Goal: Communication & Community: Share content

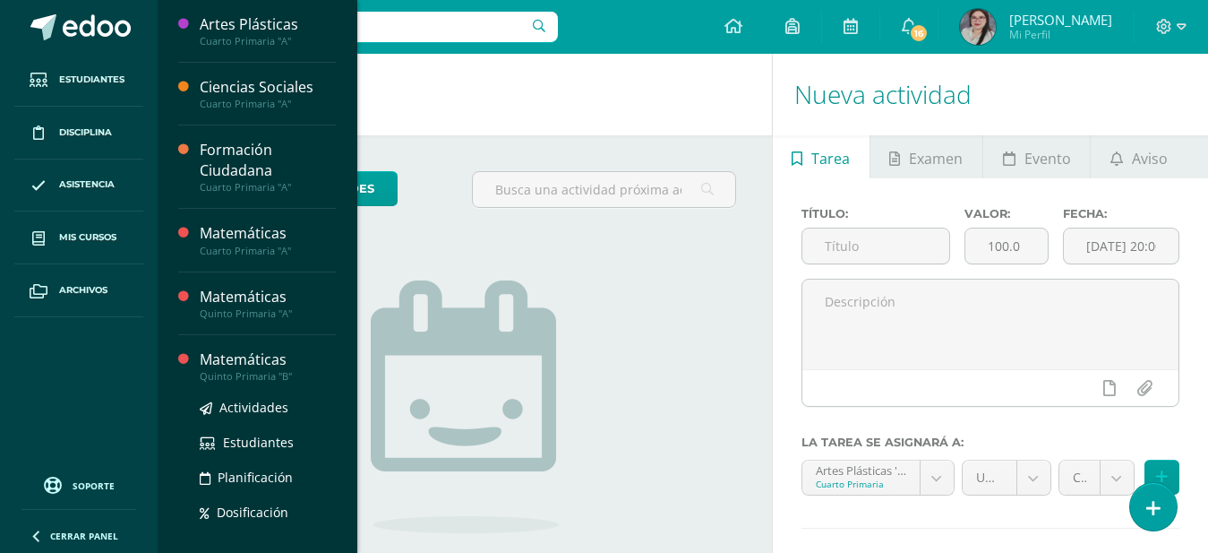
click at [266, 377] on div "Quinto Primaria "B"" at bounding box center [268, 376] width 136 height 13
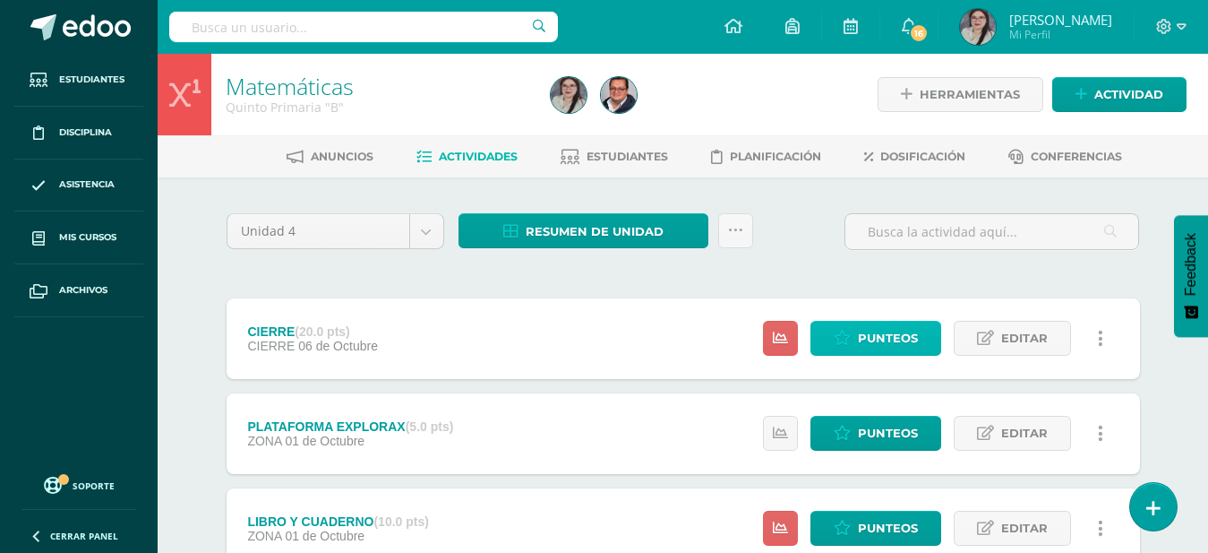
click at [905, 347] on span "Punteos" at bounding box center [888, 338] width 60 height 33
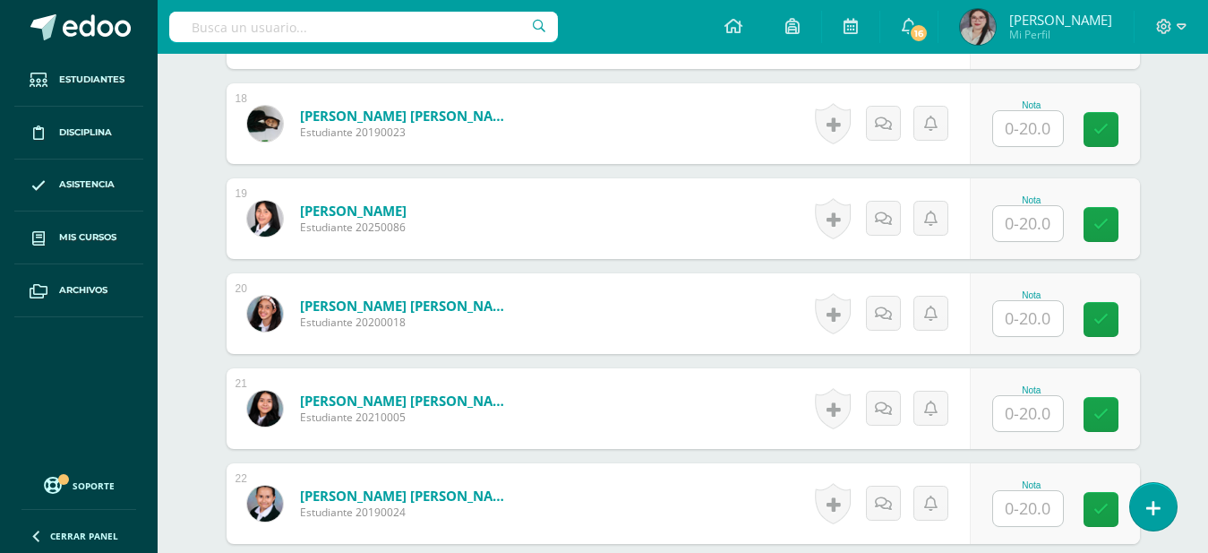
scroll to position [1670, 0]
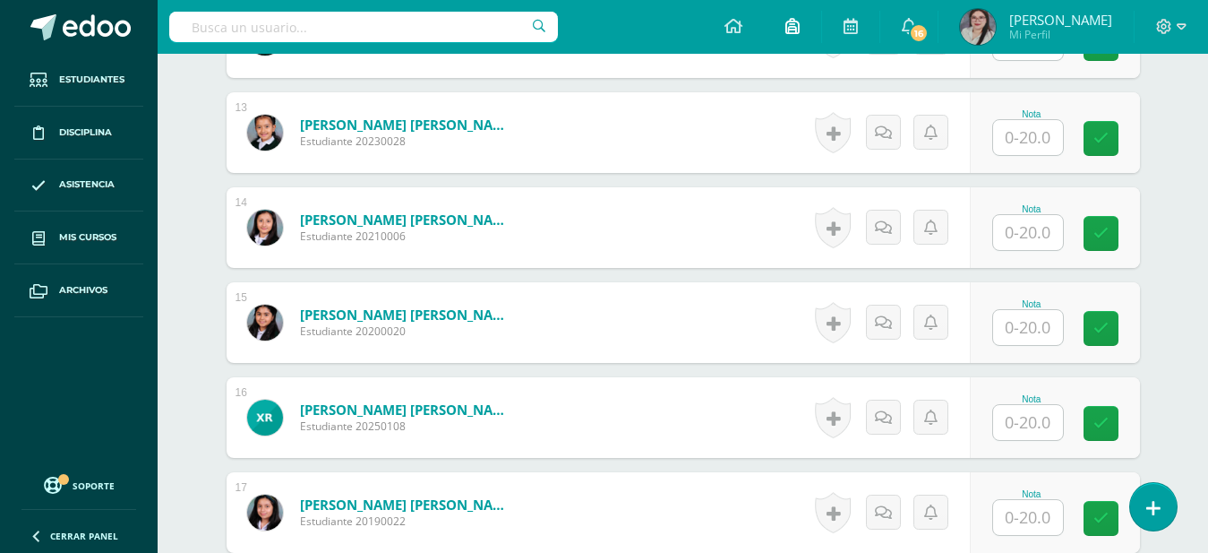
click at [803, 28] on link at bounding box center [792, 27] width 57 height 54
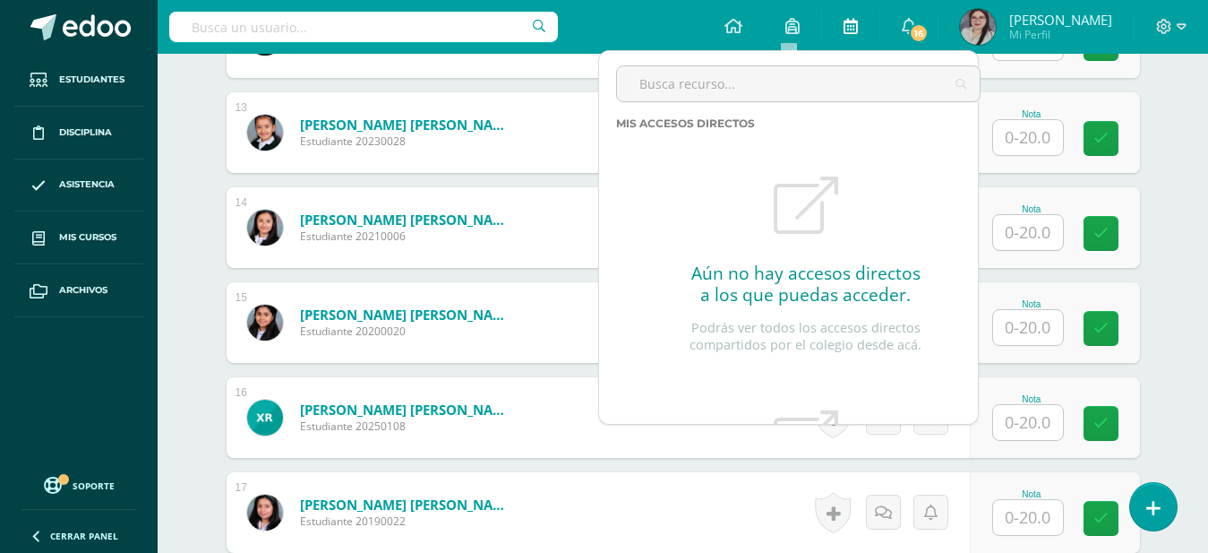
click at [851, 12] on link at bounding box center [850, 27] width 57 height 54
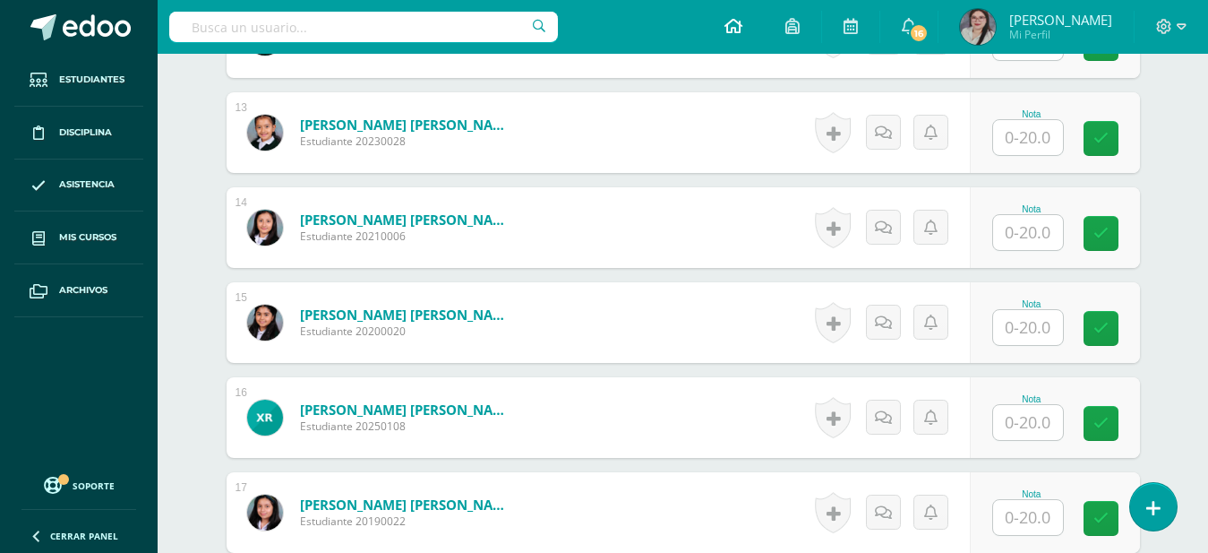
click at [729, 33] on icon at bounding box center [734, 26] width 18 height 16
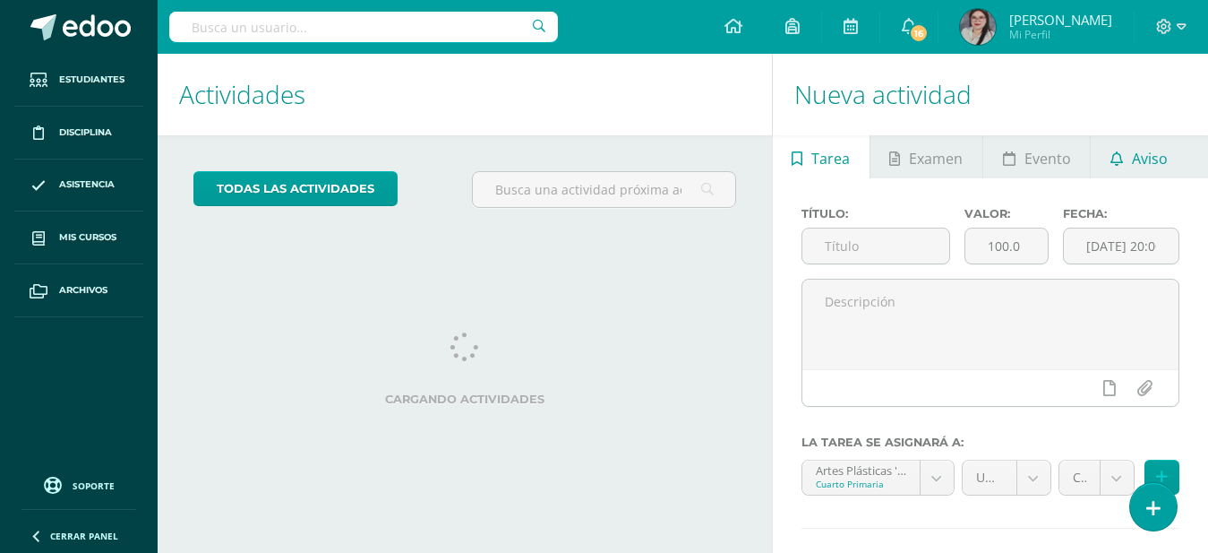
click at [1161, 156] on span "Aviso" at bounding box center [1150, 158] width 36 height 43
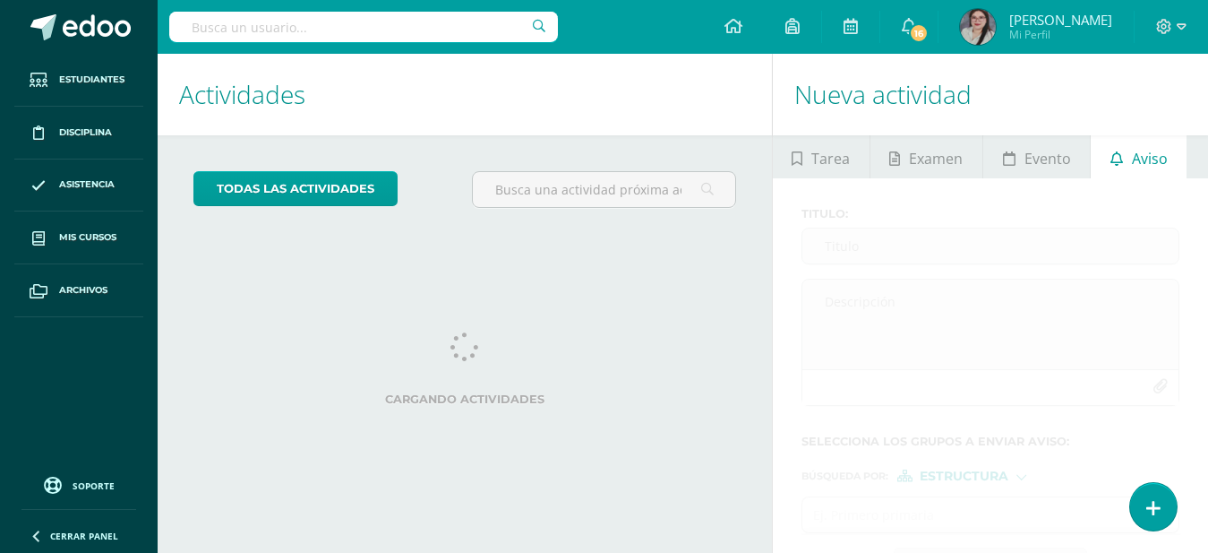
scroll to position [69, 0]
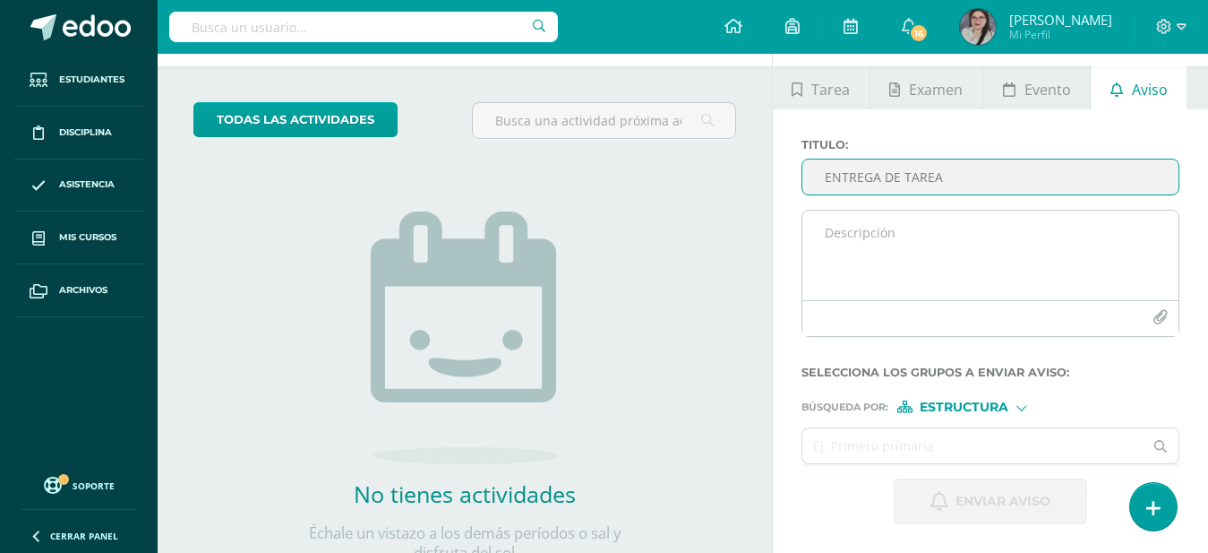
type input "ENTREGA DE TAREA"
click at [889, 238] on textarea at bounding box center [991, 256] width 376 height 90
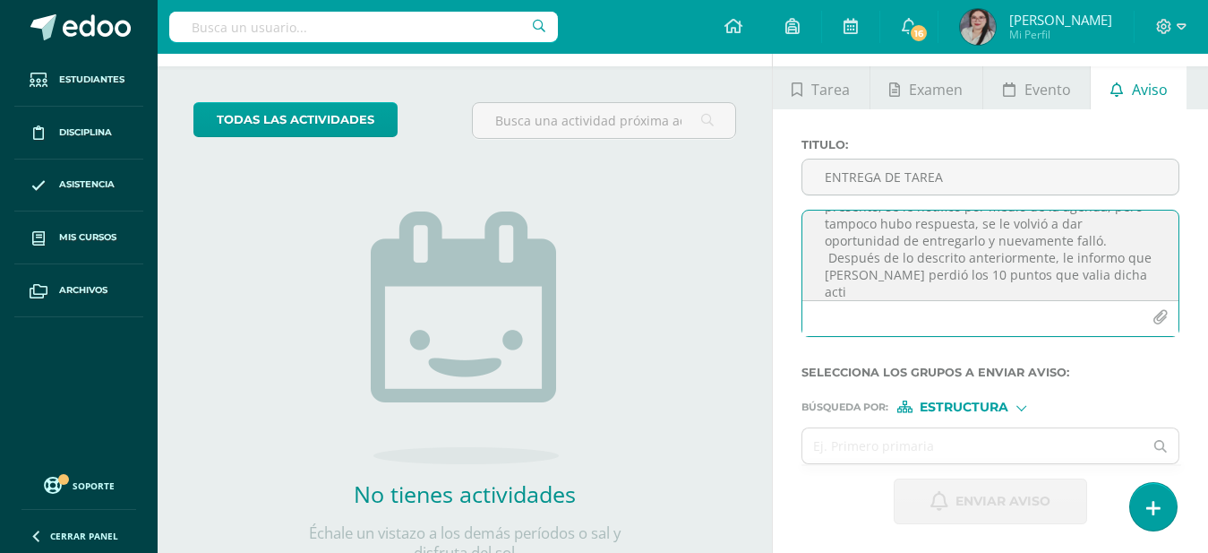
scroll to position [128, 0]
click at [832, 262] on textarea "Buen día estimada madre de familia, por este medio le informo que su hija no pr…" at bounding box center [991, 256] width 376 height 90
click at [880, 289] on textarea "Buen día estimada madre de familia, por este medio le informo que su hija no pr…" at bounding box center [991, 256] width 376 height 90
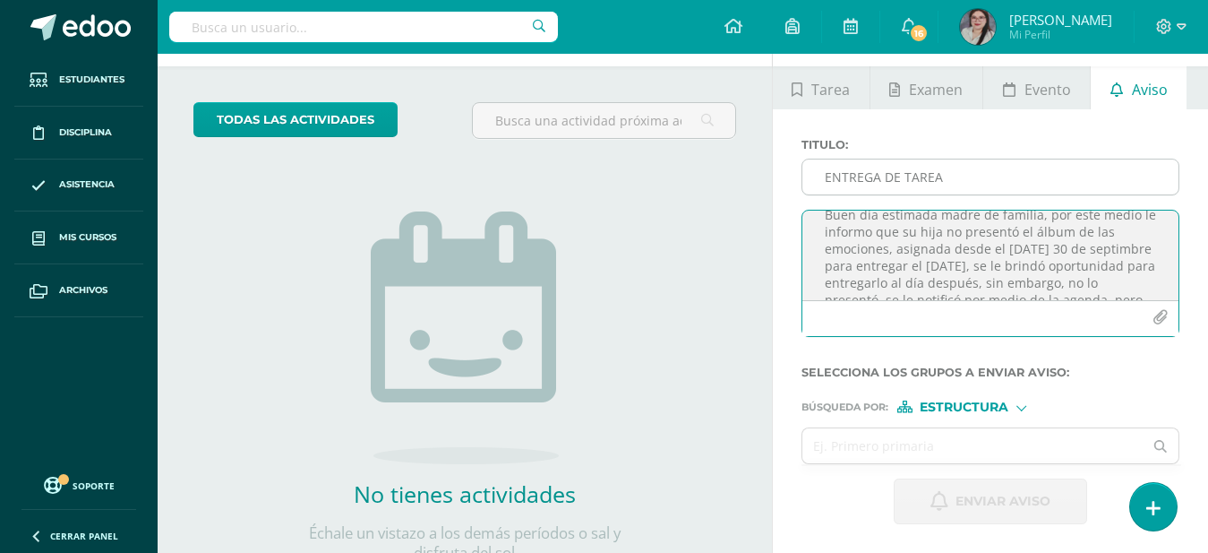
scroll to position [0, 0]
drag, startPoint x: 880, startPoint y: 291, endPoint x: 812, endPoint y: 185, distance: 125.7
click at [812, 185] on div "Titulo : ENTREGA DE TAREA Buen día estimada madre de familia, por este medio le…" at bounding box center [991, 244] width 392 height 213
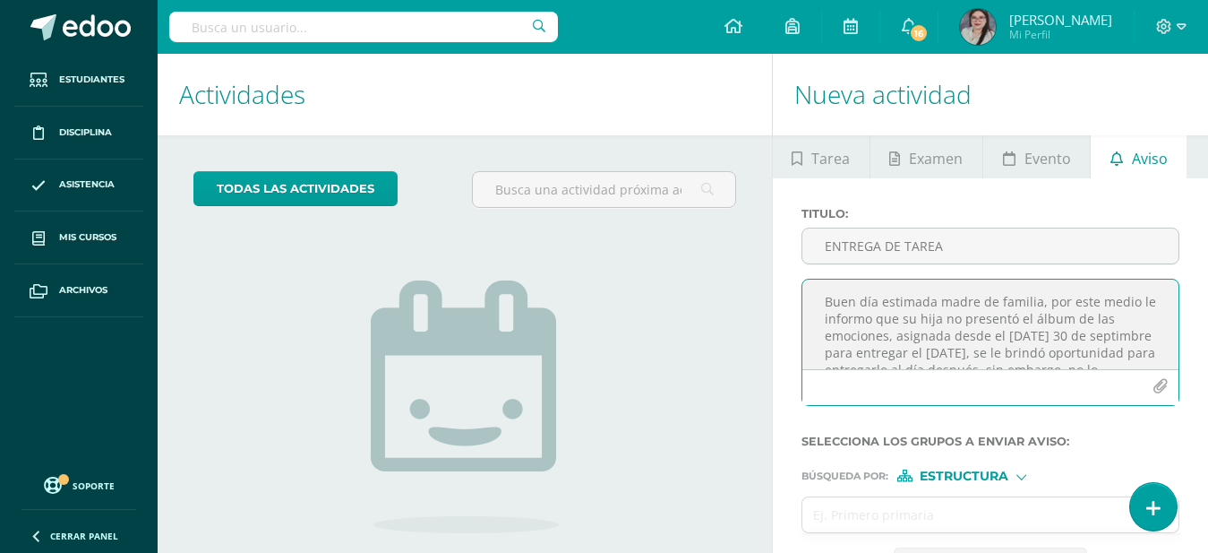
click at [1086, 354] on textarea "Buen día estimada madre de familia, por este medio le informo que su hija no pr…" at bounding box center [991, 324] width 376 height 90
click at [859, 352] on textarea "Buen día estimada madre de familia, por este medio le informo que su hija no pr…" at bounding box center [991, 324] width 376 height 90
click at [855, 353] on textarea "Buen día estimada madre de familia, por este medio le informo que su hija no pr…" at bounding box center [991, 324] width 376 height 90
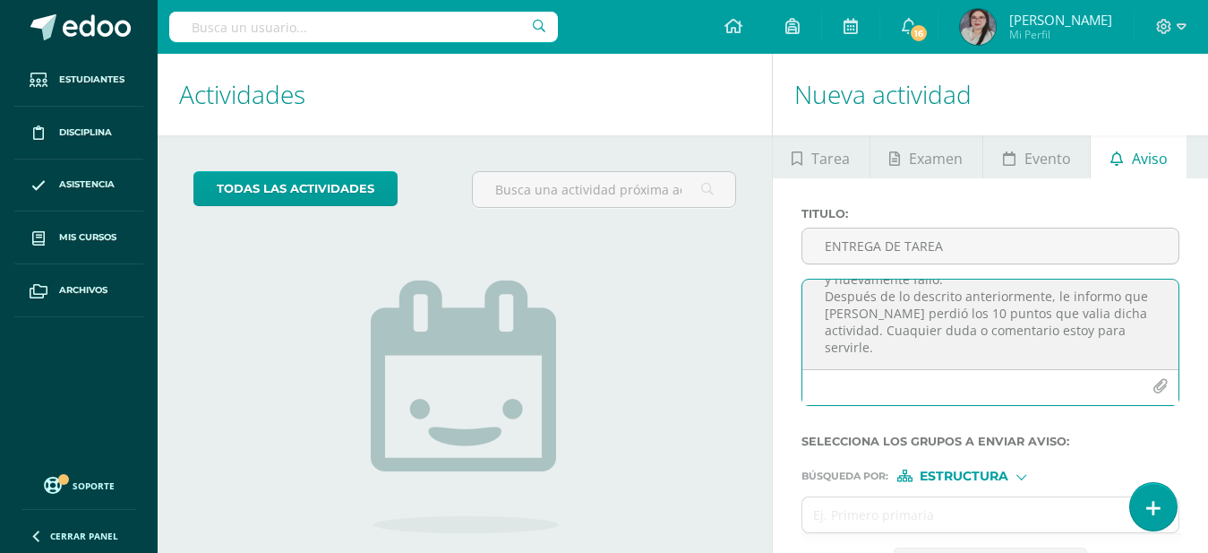
click at [909, 331] on textarea "Buen día estimada madre de familia, por este medio le informo que su hija no pr…" at bounding box center [991, 324] width 376 height 90
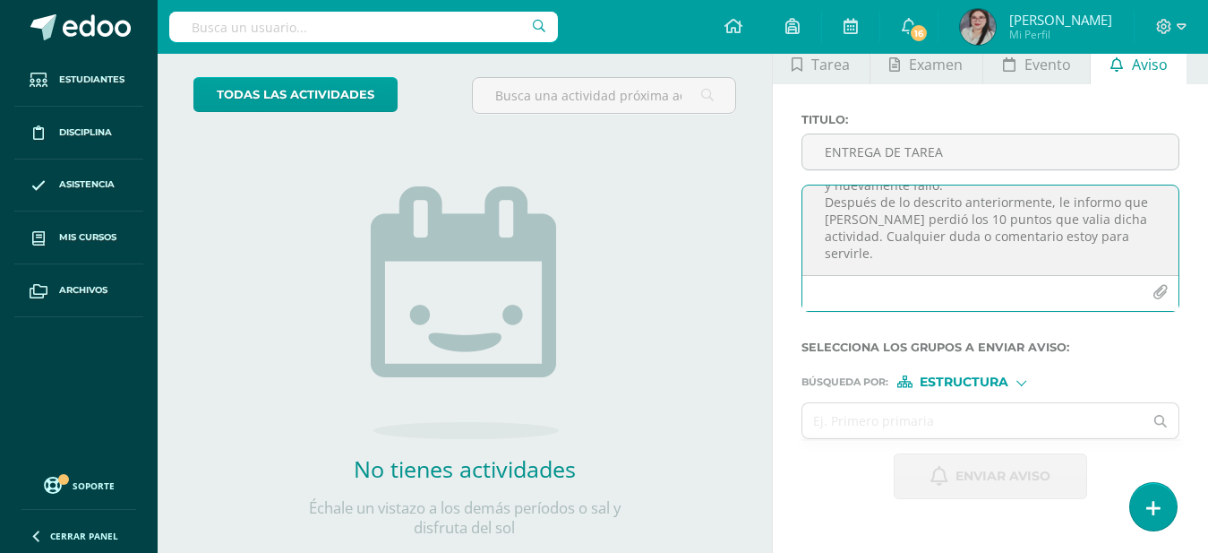
scroll to position [136, 0]
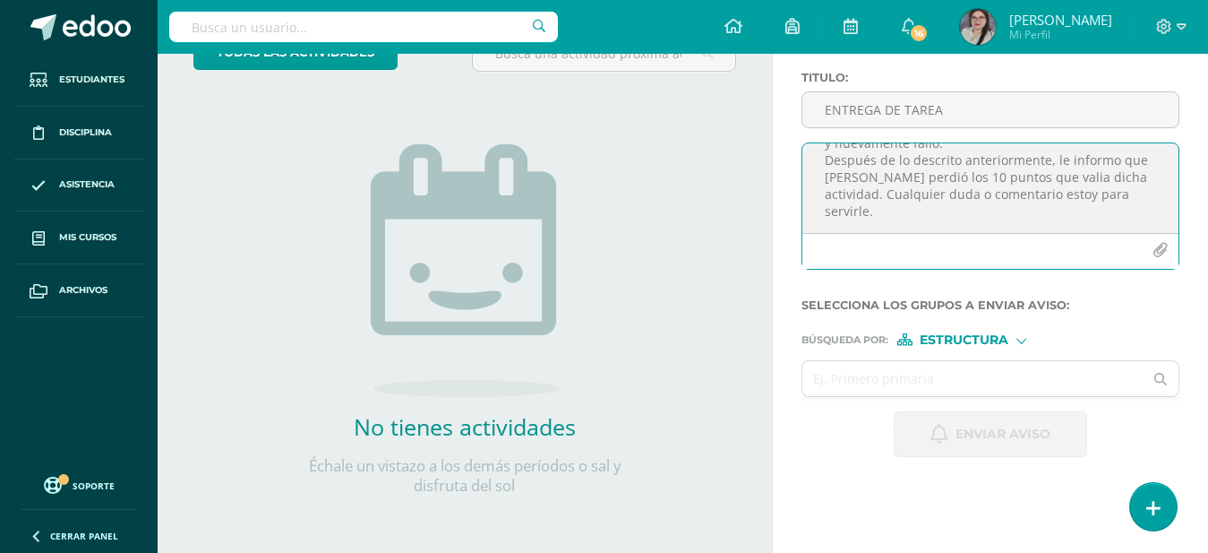
type textarea "Buen día estimada madre de familia, por este medio le informo que su hija no pr…"
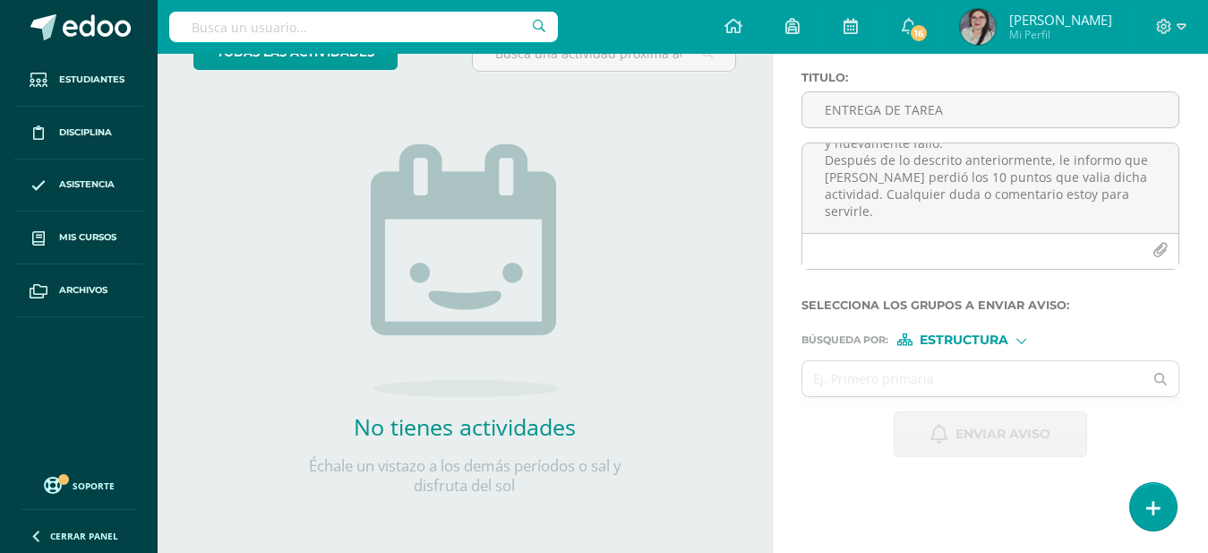
click at [1018, 344] on div "Estructura" at bounding box center [965, 339] width 134 height 13
click at [984, 382] on span "Persona" at bounding box center [971, 387] width 64 height 10
click at [872, 380] on input "text" at bounding box center [973, 378] width 341 height 35
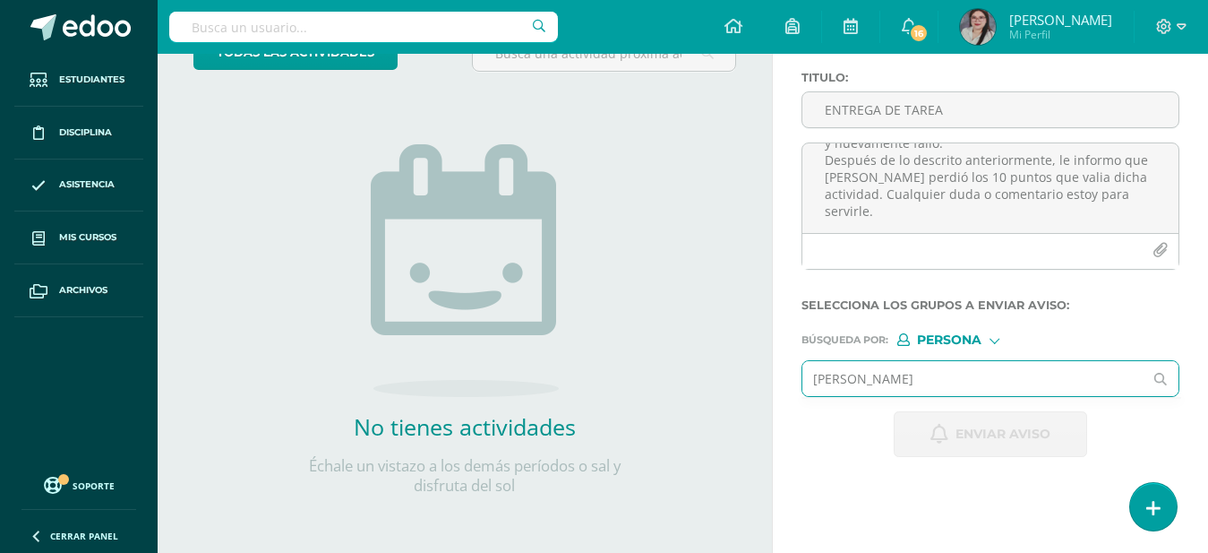
type input "Giovanna"
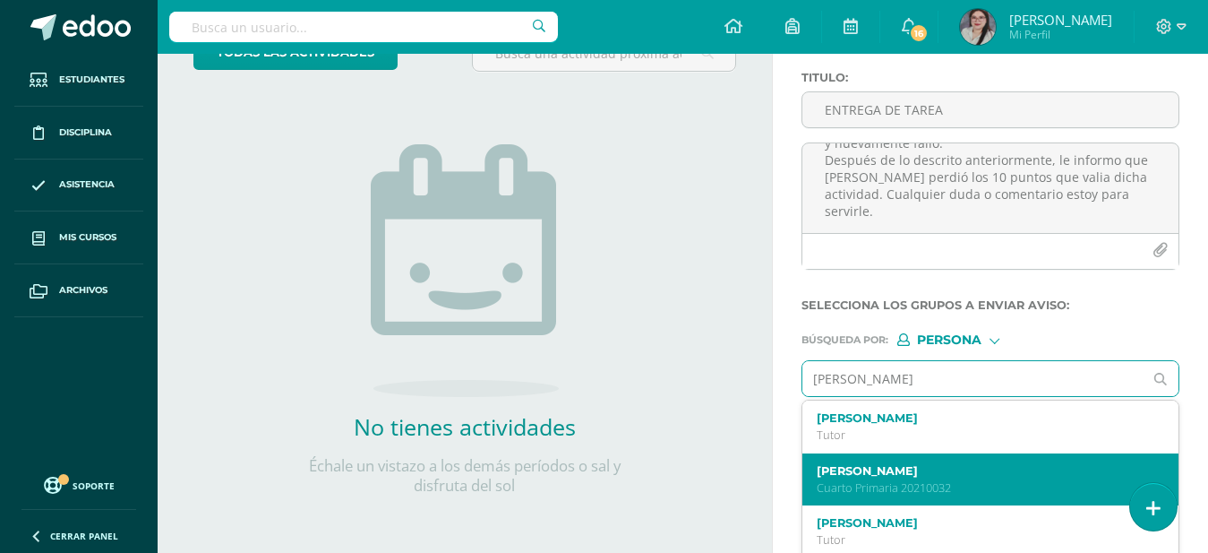
click at [877, 483] on p "Cuarto Primaria 20210032" at bounding box center [984, 487] width 334 height 15
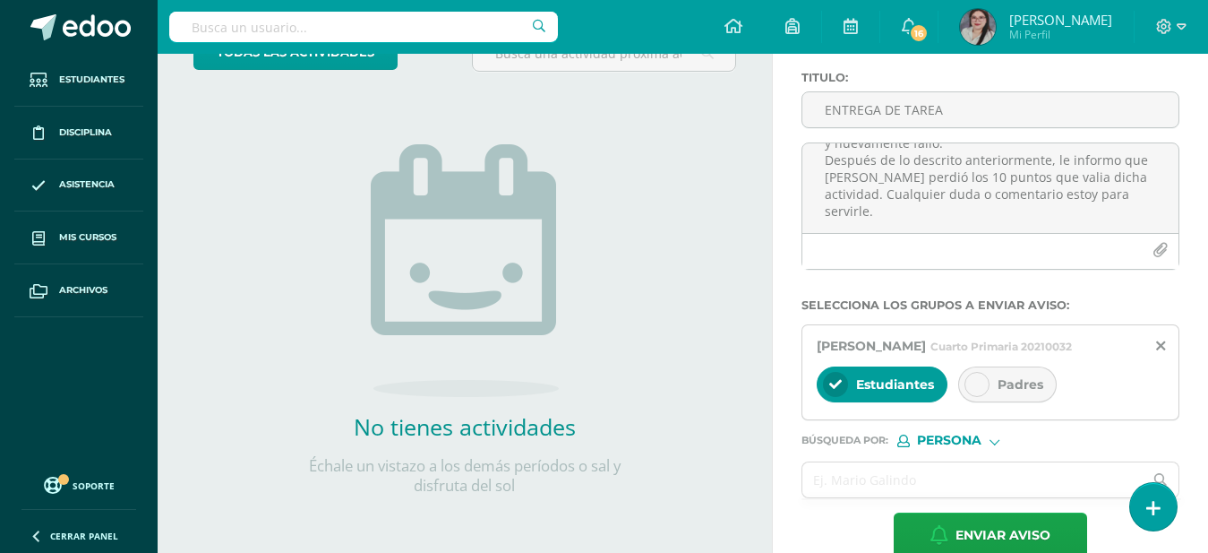
click at [980, 391] on icon at bounding box center [977, 384] width 13 height 13
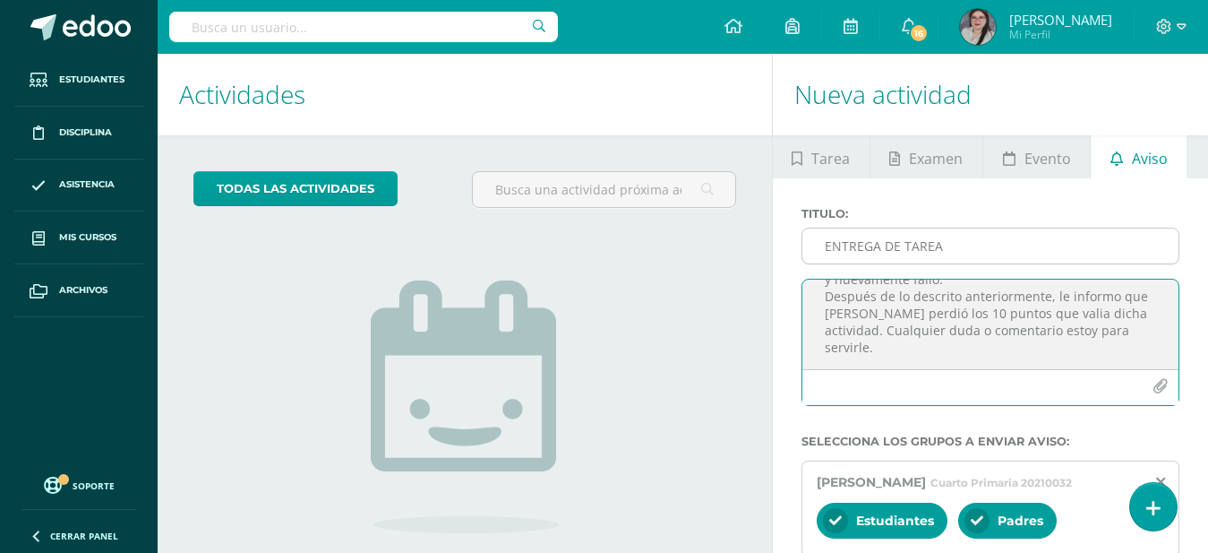
scroll to position [0, 0]
drag, startPoint x: 726, startPoint y: 351, endPoint x: 822, endPoint y: 236, distance: 149.4
click at [822, 236] on div "Titulo : ENTREGA DE TAREA Buen día estimada madre de familia, por este medio le…" at bounding box center [991, 313] width 392 height 213
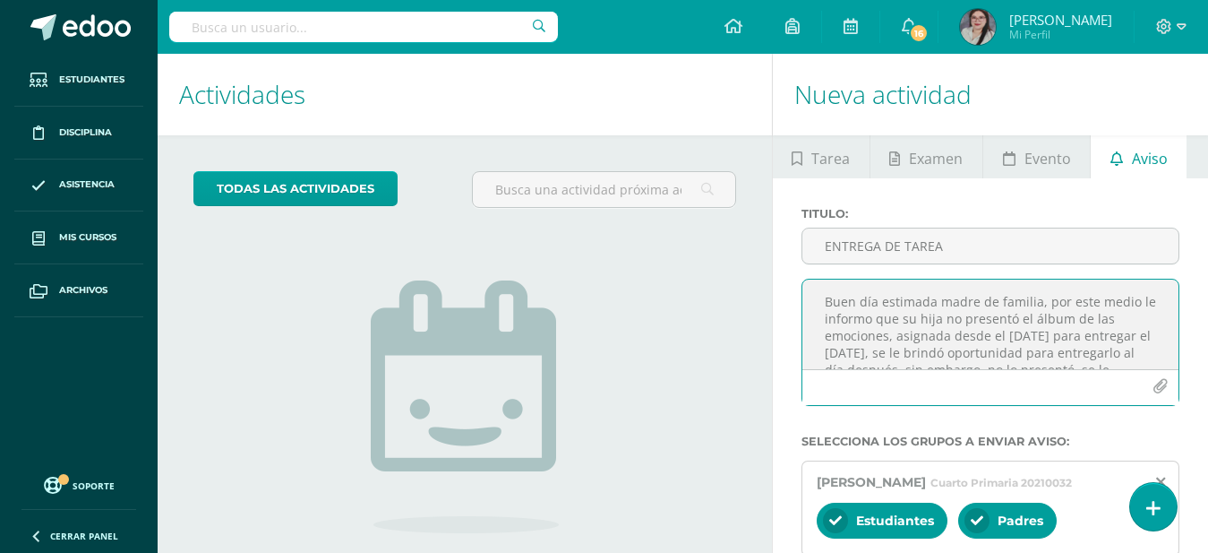
click at [1005, 361] on textarea "Buen día estimada madre de familia, por este medio le informo que su hija no pr…" at bounding box center [991, 324] width 376 height 90
click at [1053, 321] on textarea "Buen día estimada madre de familia, por este medio le informo que su hija no pr…" at bounding box center [991, 324] width 376 height 90
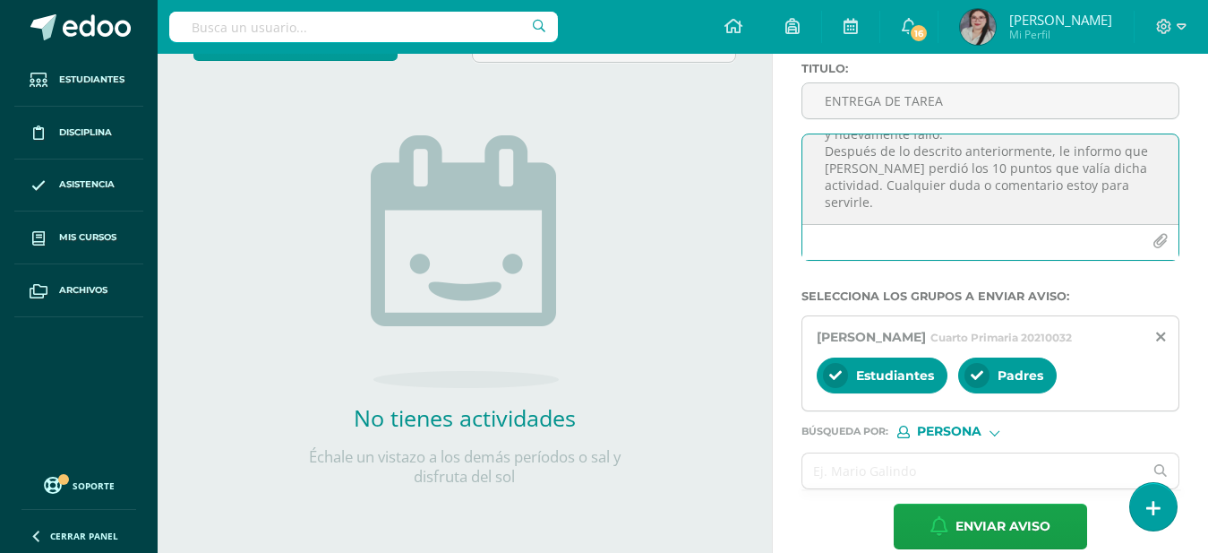
scroll to position [187, 0]
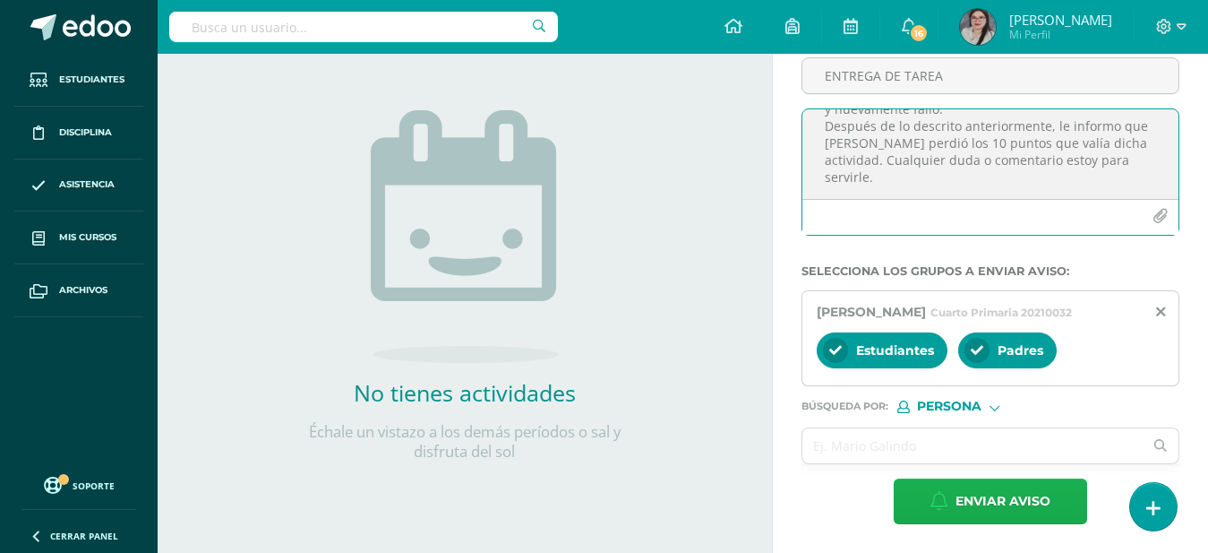
type textarea "Buen día estimada madre de familia, por este medio le informo que su hija no pr…"
click at [1004, 498] on span "Enviar aviso" at bounding box center [1003, 501] width 95 height 44
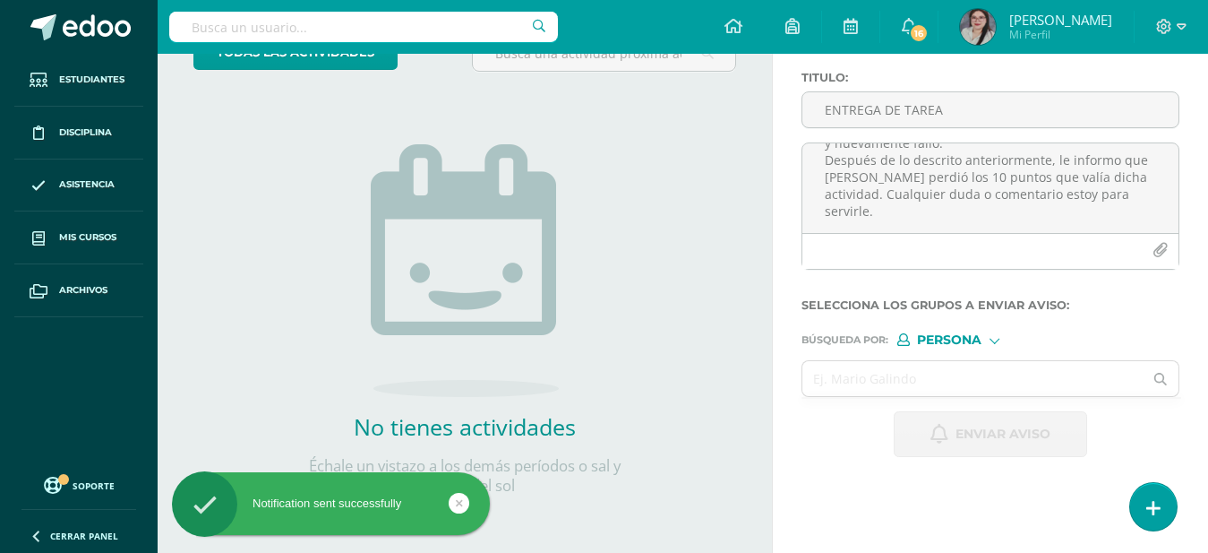
scroll to position [0, 0]
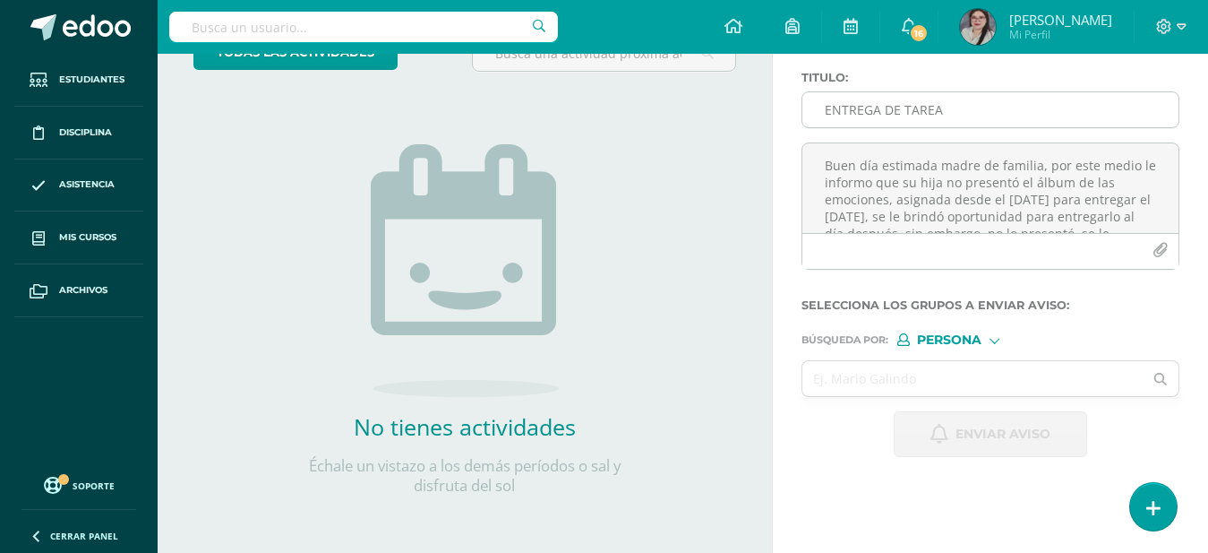
click at [900, 121] on input "ENTREGA DE TAREA" at bounding box center [991, 109] width 376 height 35
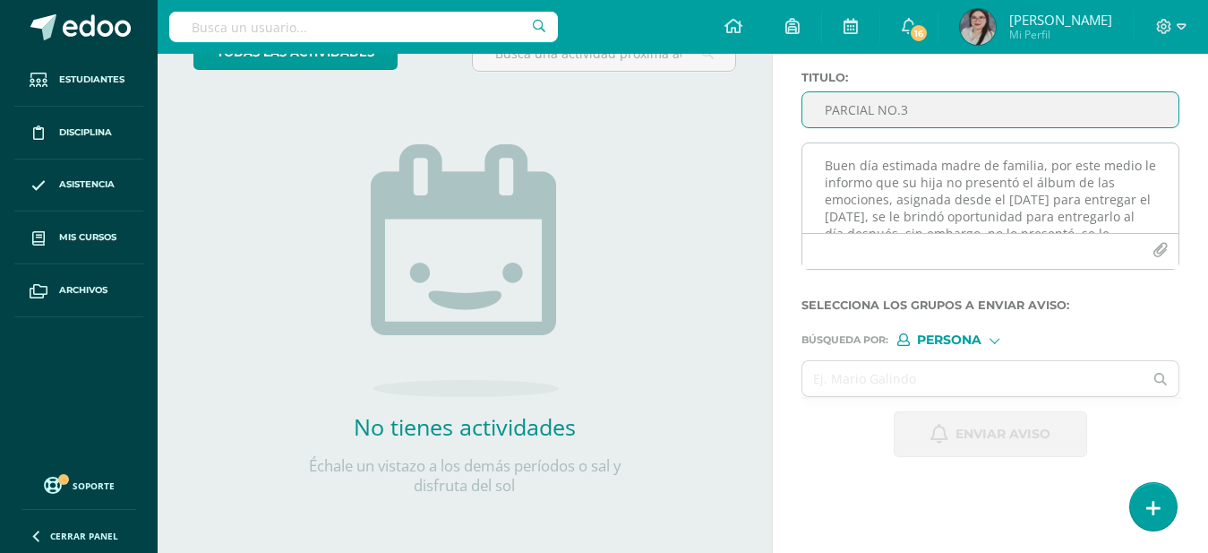
type input "PARCIAL NO.3"
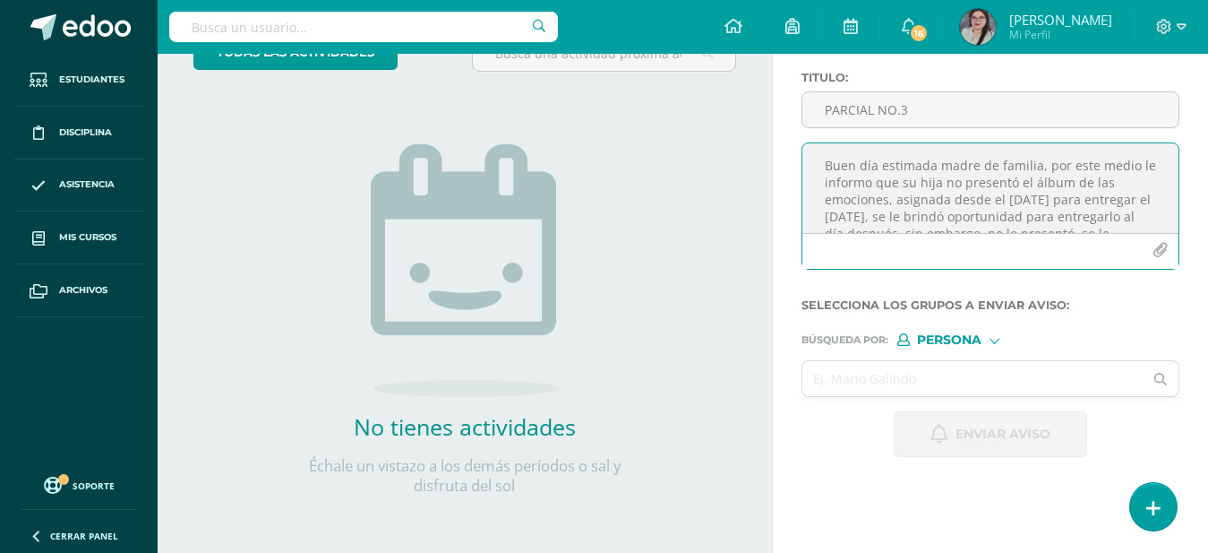
click at [984, 179] on textarea "Buen día estimada madre de familia, por este medio le informo que su hija no pr…" at bounding box center [991, 188] width 376 height 90
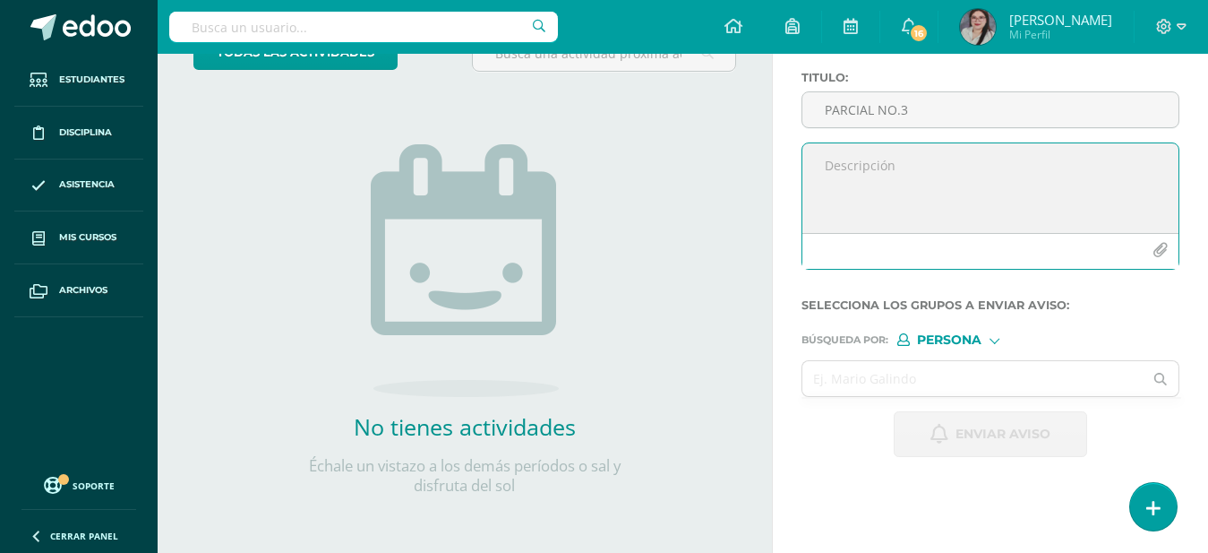
paste textarea "Estimada madre de familia, reciba un cordial saludo. Por medio de la presente l…"
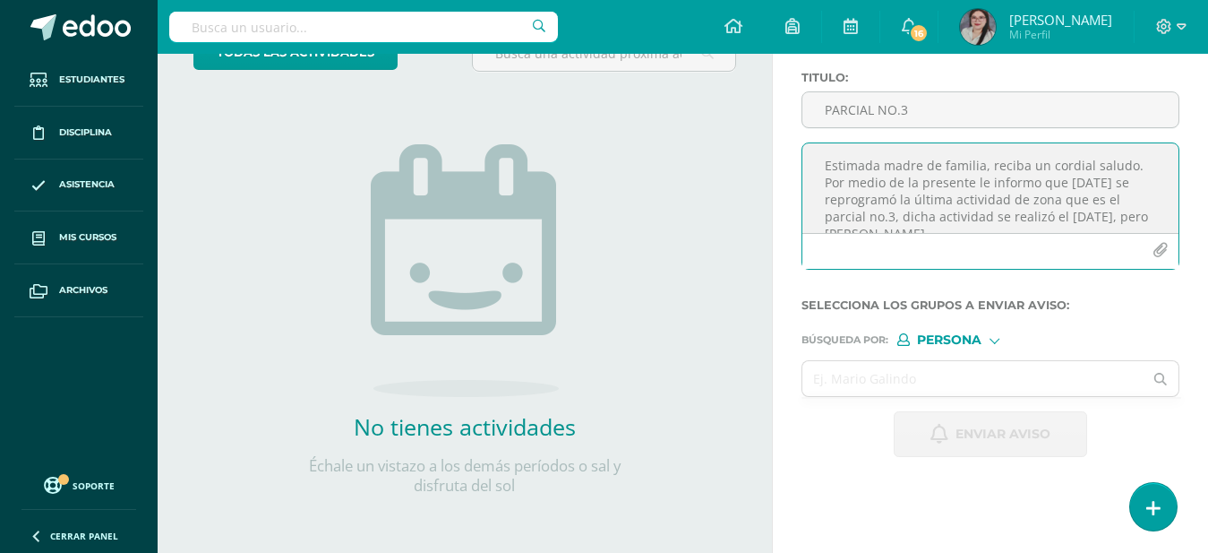
scroll to position [111, 0]
type textarea "Estimada madre de familia, reciba un cordial saludo. Por medio de la presente l…"
click at [954, 338] on span "Persona" at bounding box center [949, 340] width 64 height 10
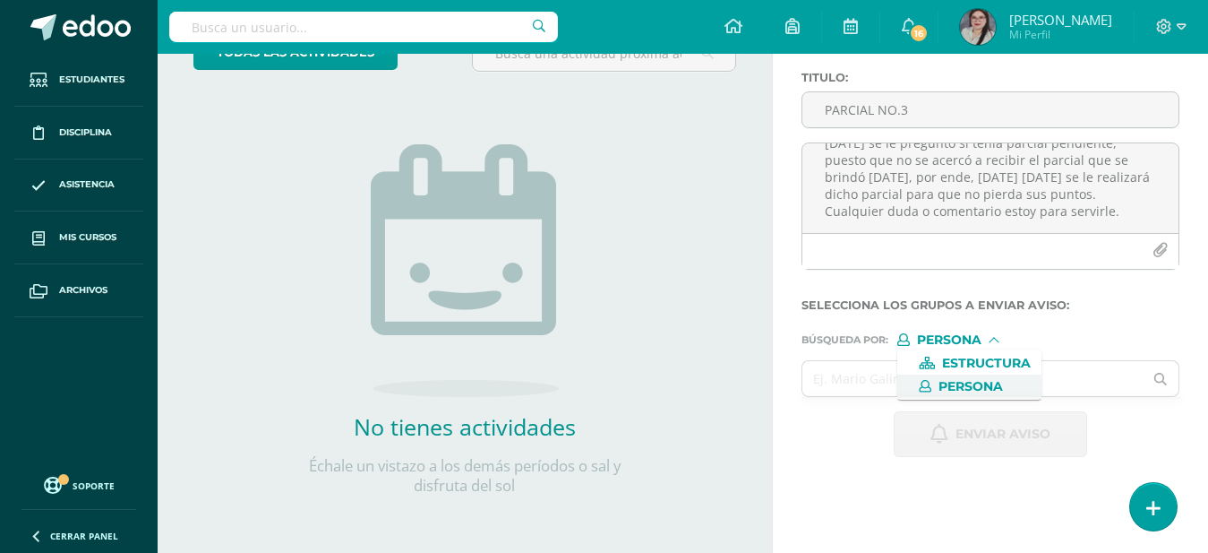
click at [951, 382] on span "Persona" at bounding box center [971, 387] width 64 height 10
click at [886, 381] on input "text" at bounding box center [973, 378] width 341 height 35
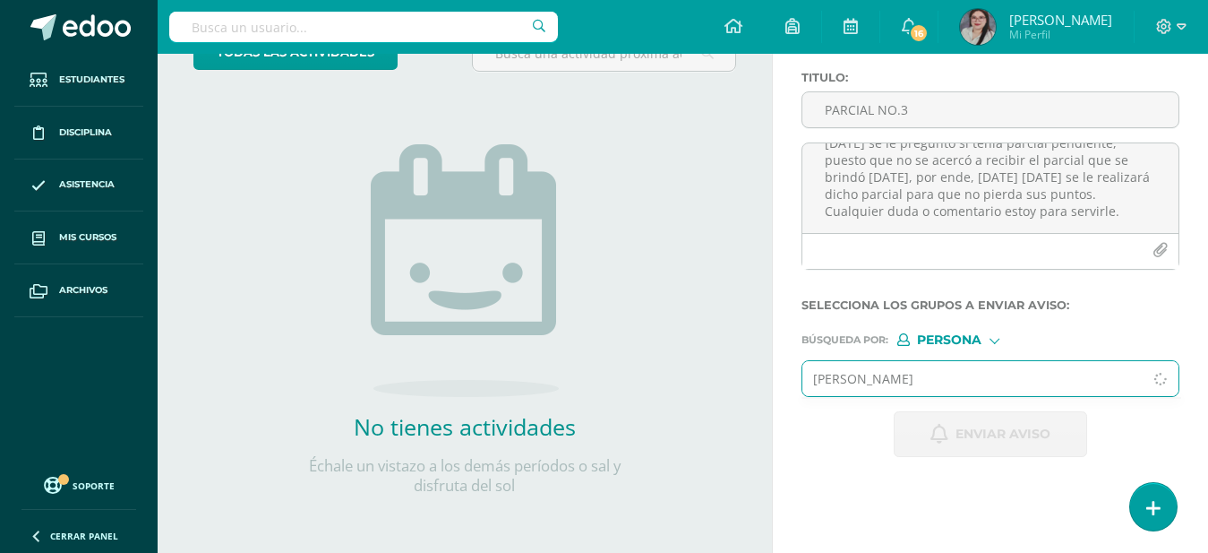
type input "paulina eiza"
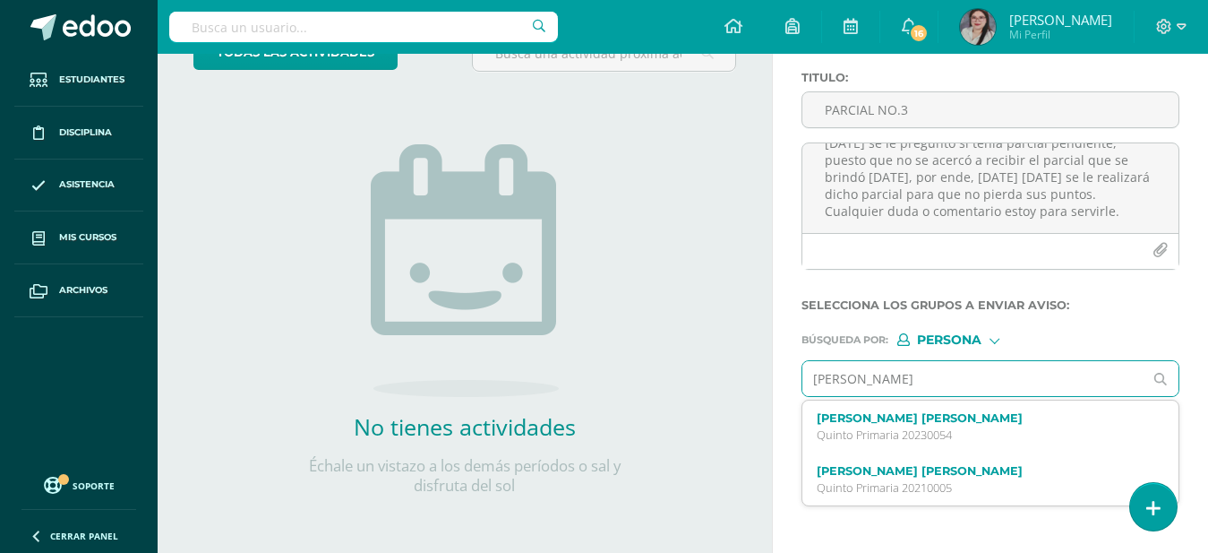
click at [869, 446] on div "Paulina Eiza Valentina Hernandez Hernandez Quinto Primaria 20230054" at bounding box center [991, 426] width 376 height 53
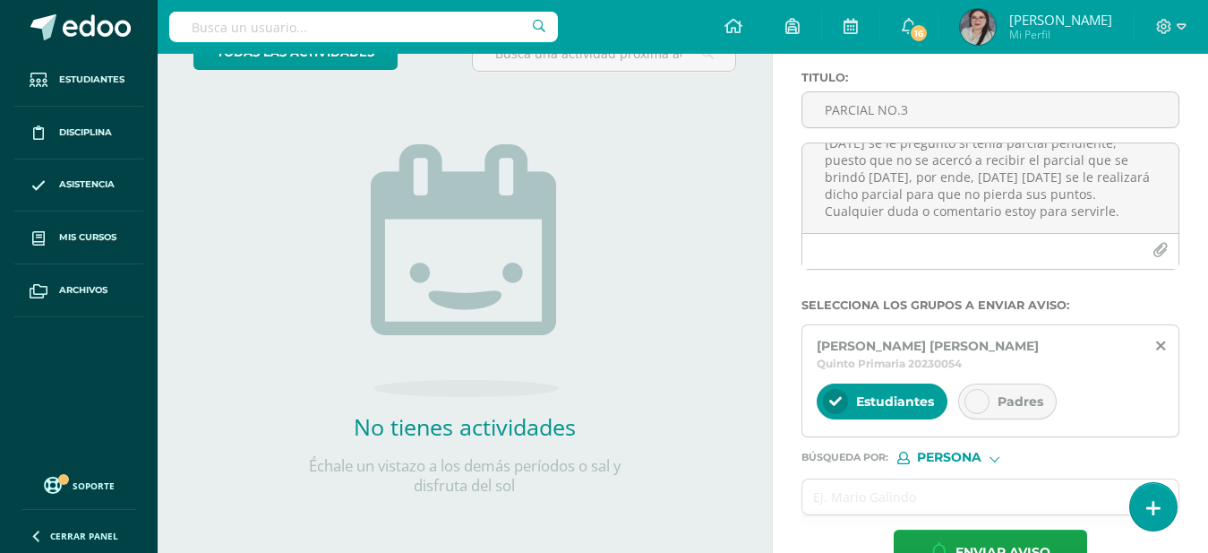
click at [978, 401] on icon at bounding box center [977, 401] width 13 height 13
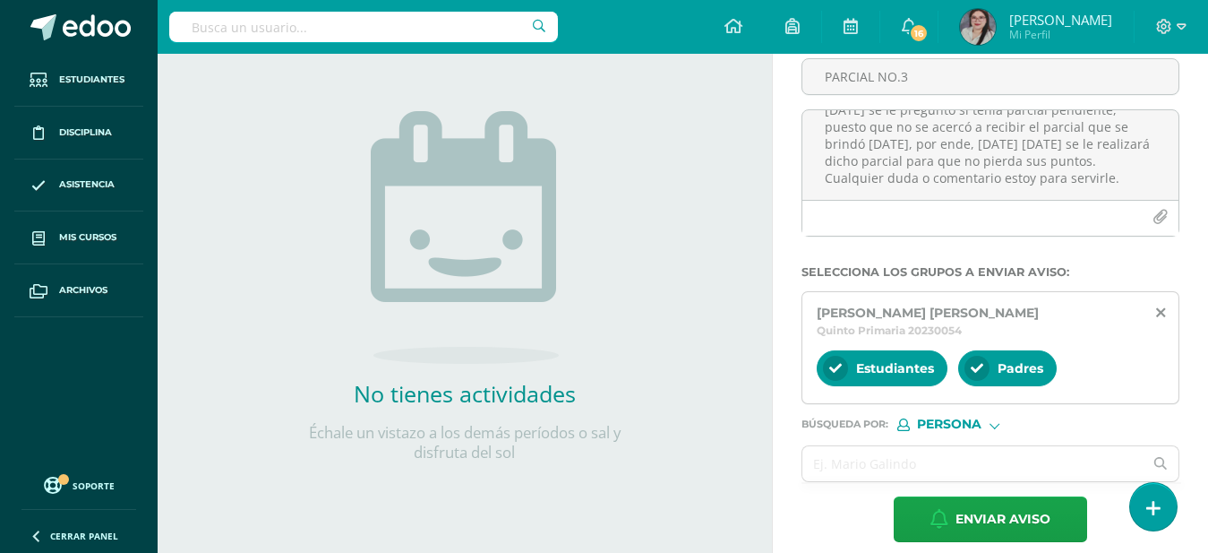
scroll to position [187, 0]
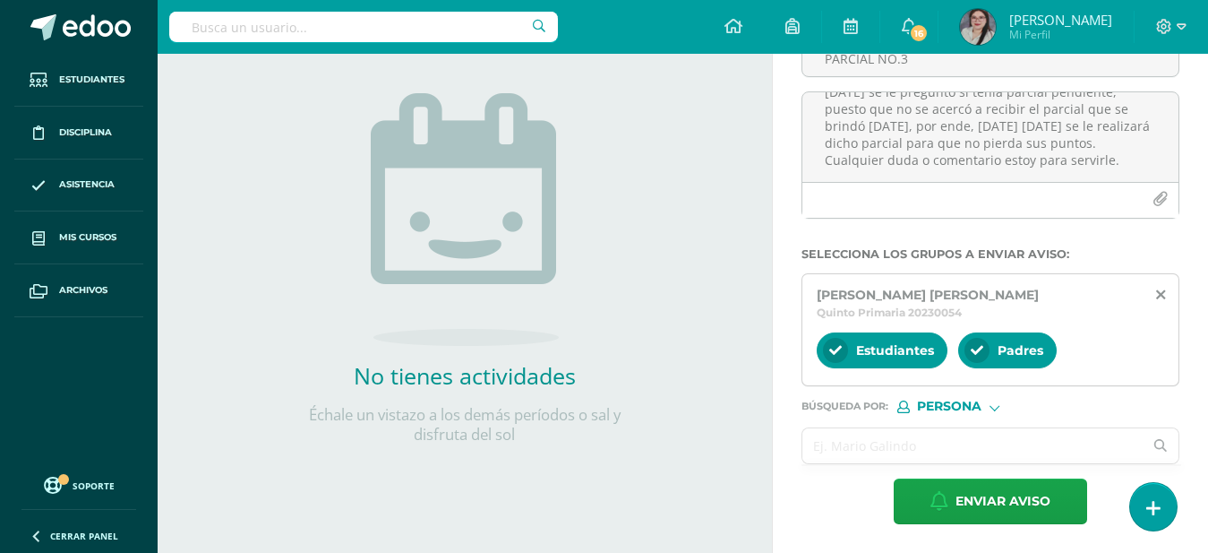
click at [831, 431] on input "text" at bounding box center [973, 445] width 341 height 35
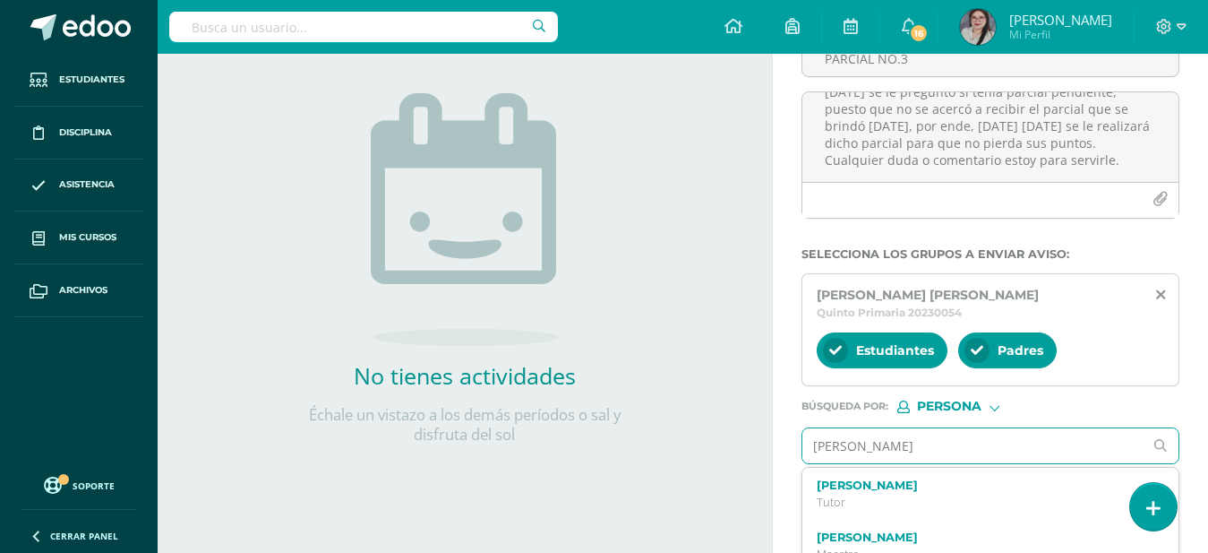
type input "diana esther"
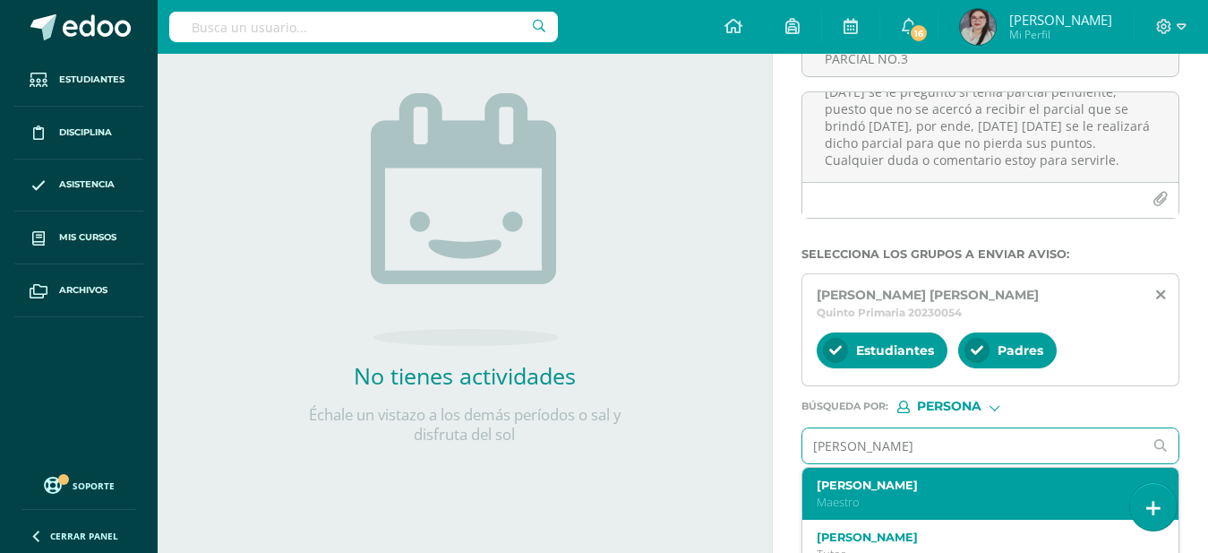
click at [964, 482] on label "[PERSON_NAME]" at bounding box center [984, 484] width 334 height 13
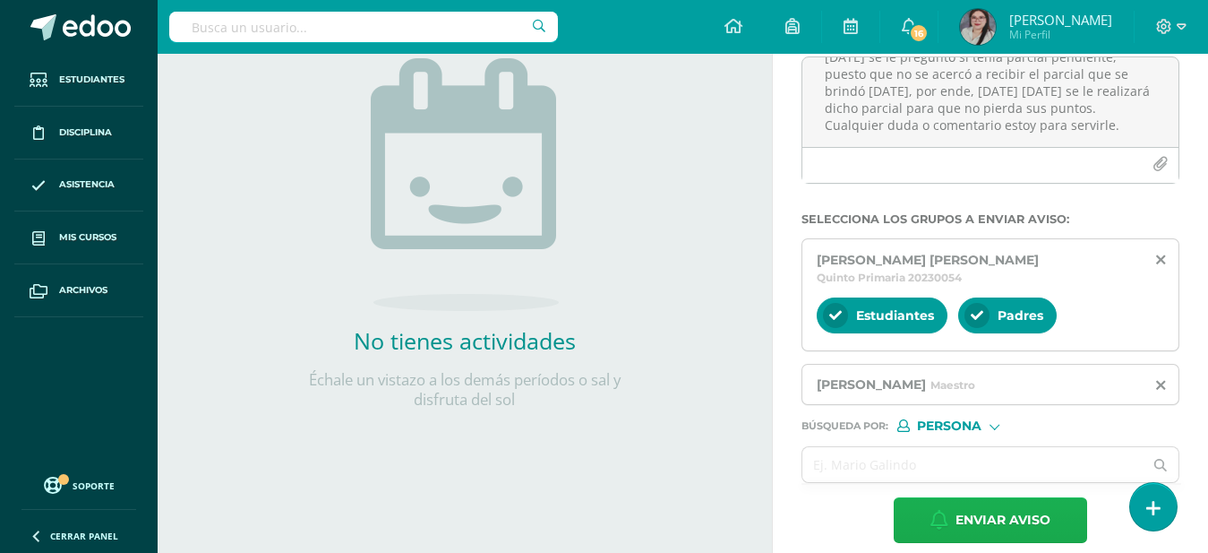
scroll to position [241, 0]
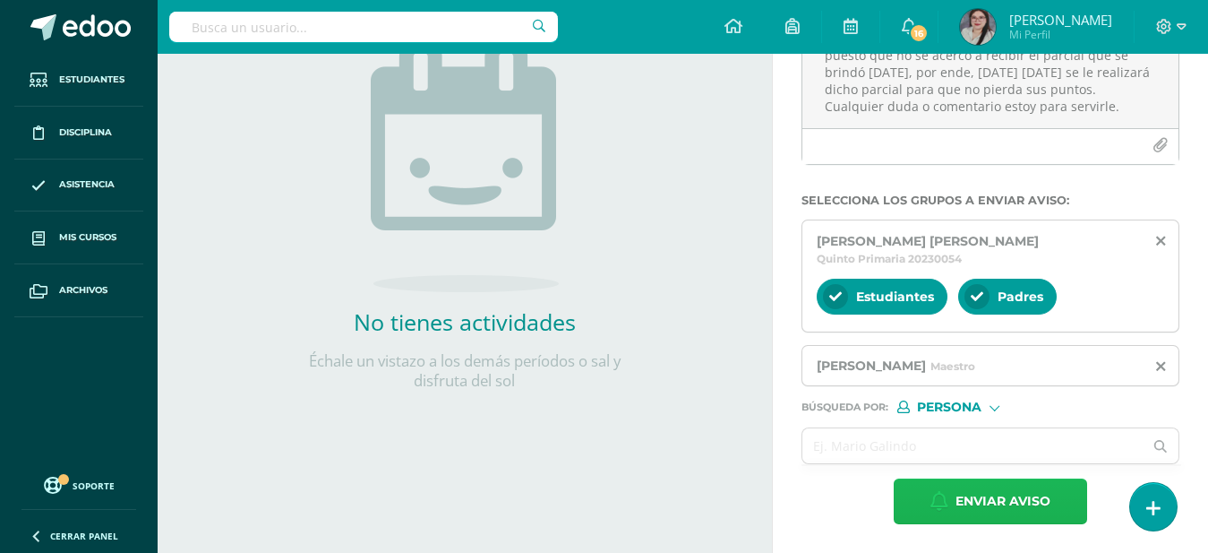
click at [995, 497] on span "Enviar aviso" at bounding box center [1003, 501] width 95 height 44
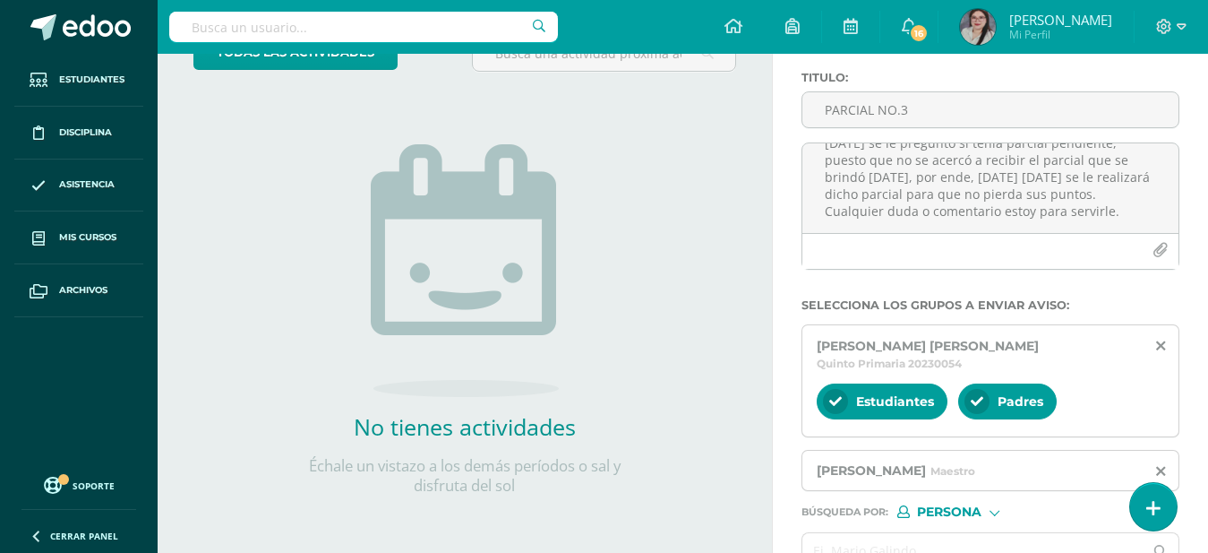
scroll to position [0, 0]
